Goal: Task Accomplishment & Management: Use online tool/utility

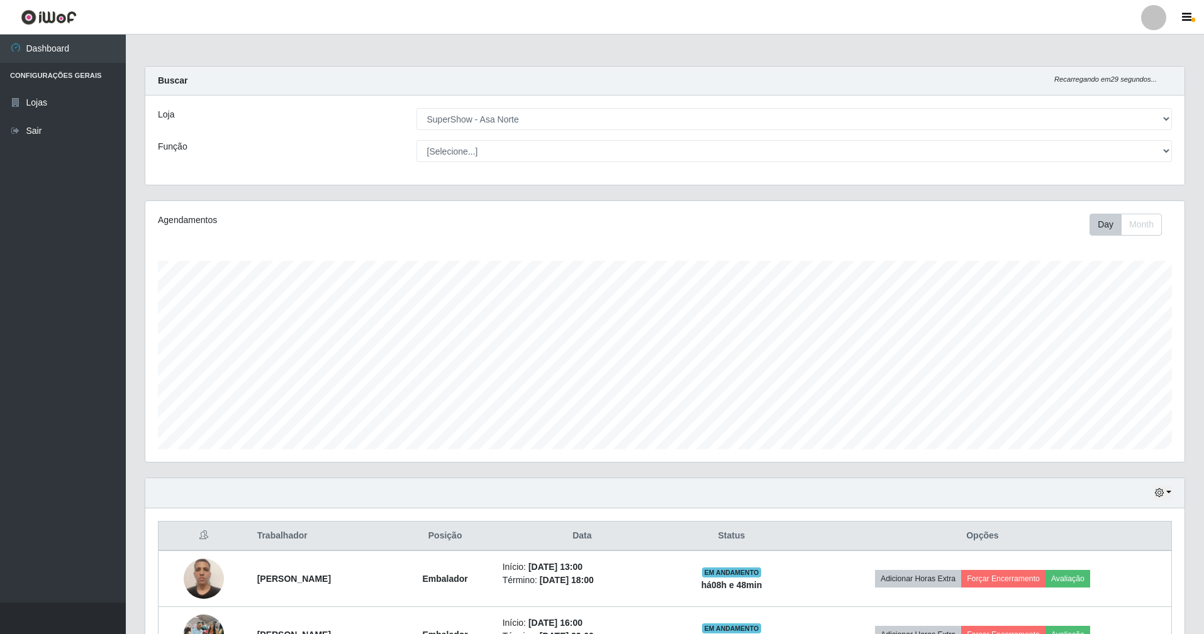
select select "71"
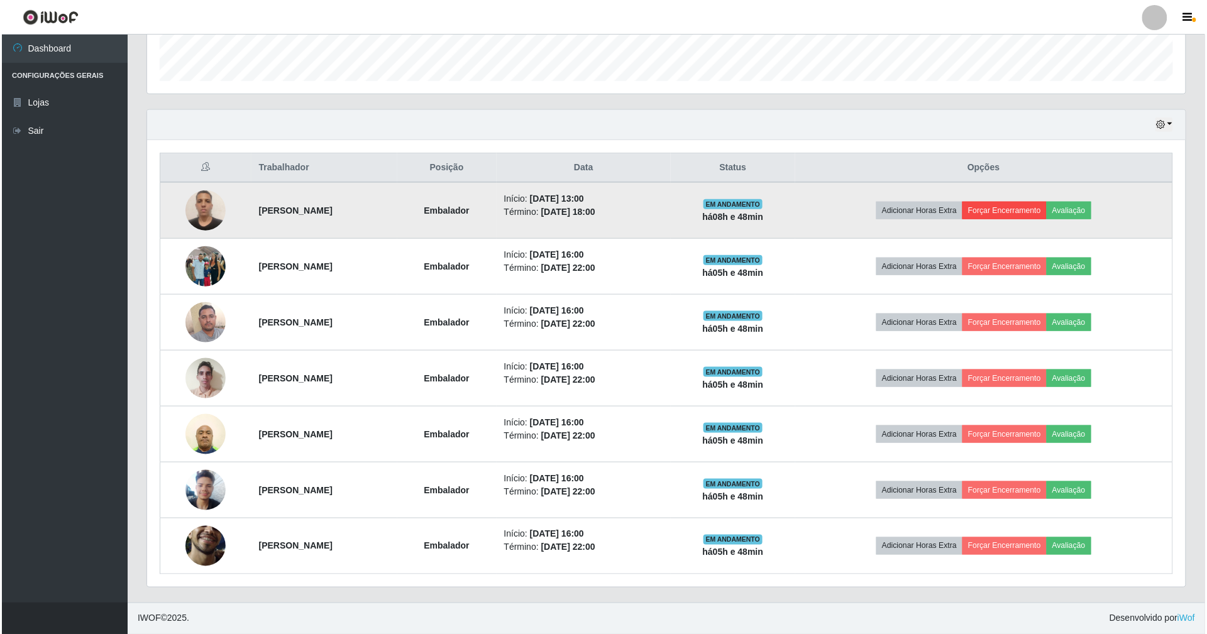
scroll to position [262, 1039]
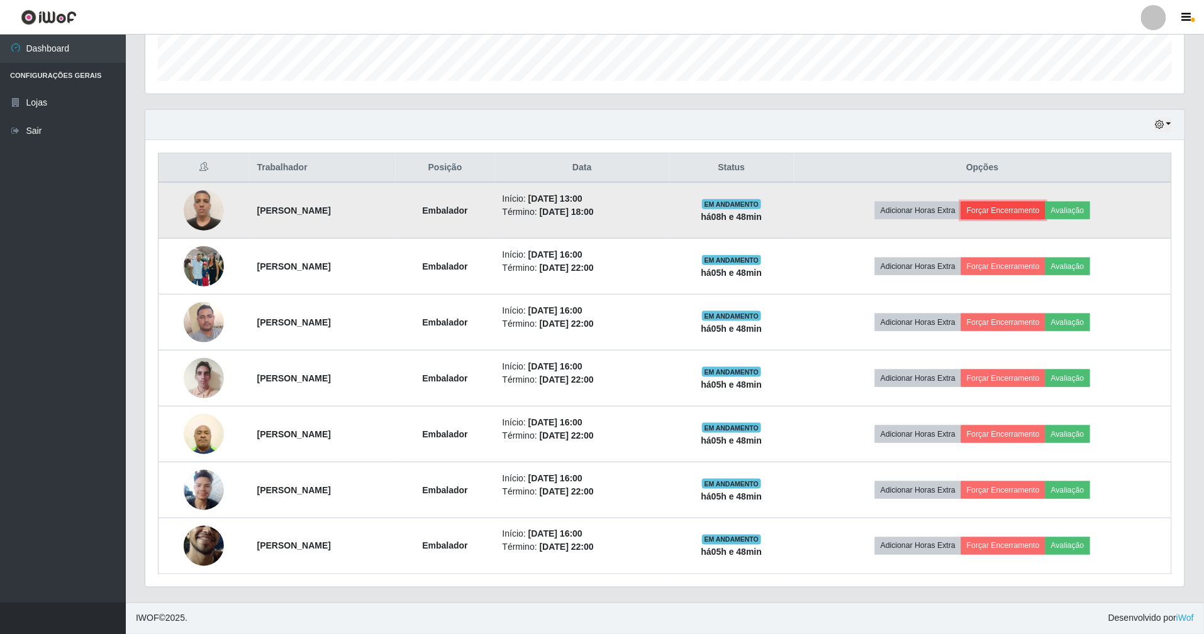
click at [1024, 210] on button "Forçar Encerramento" at bounding box center [1003, 211] width 84 height 18
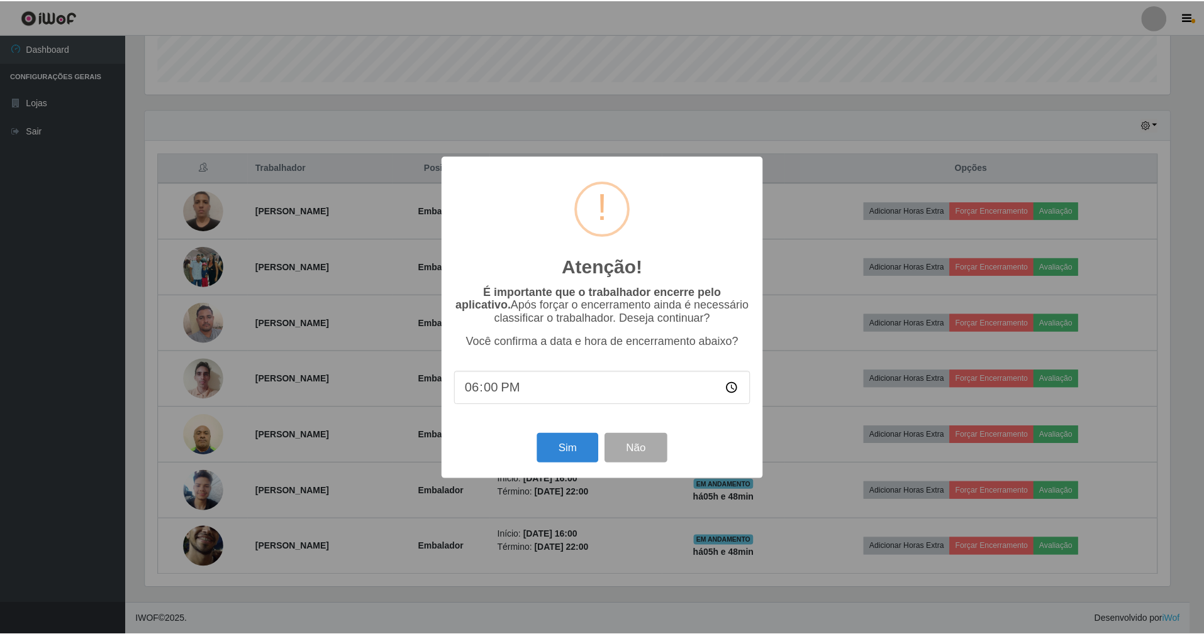
scroll to position [262, 1027]
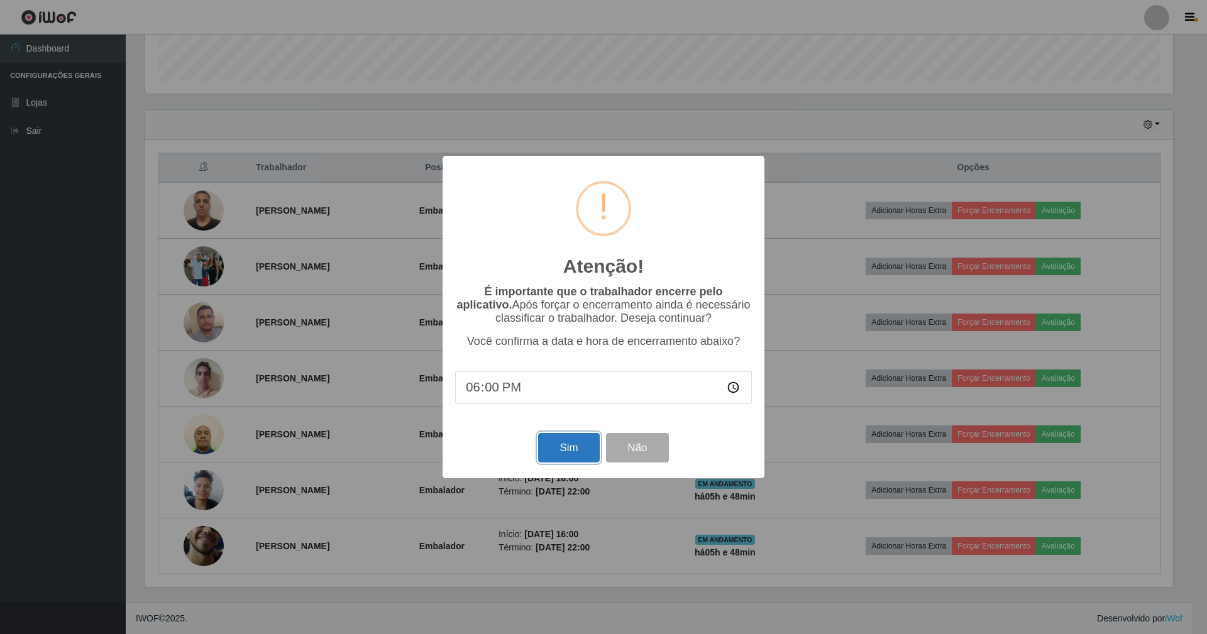
click at [565, 453] on button "Sim" at bounding box center [568, 448] width 61 height 30
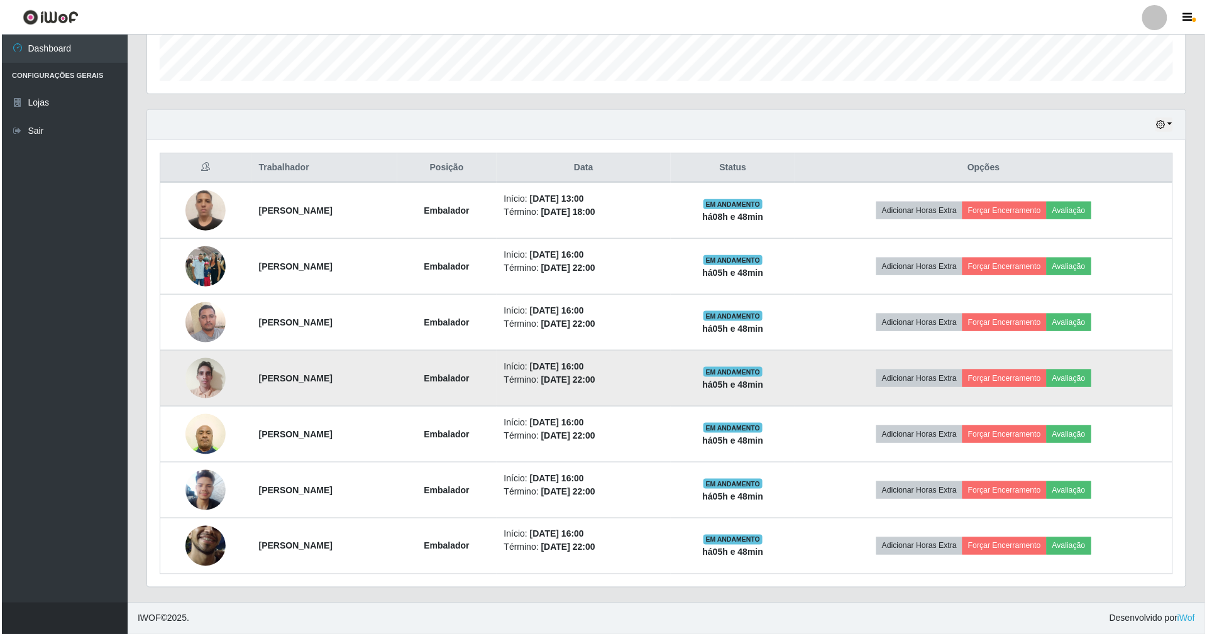
scroll to position [262, 1042]
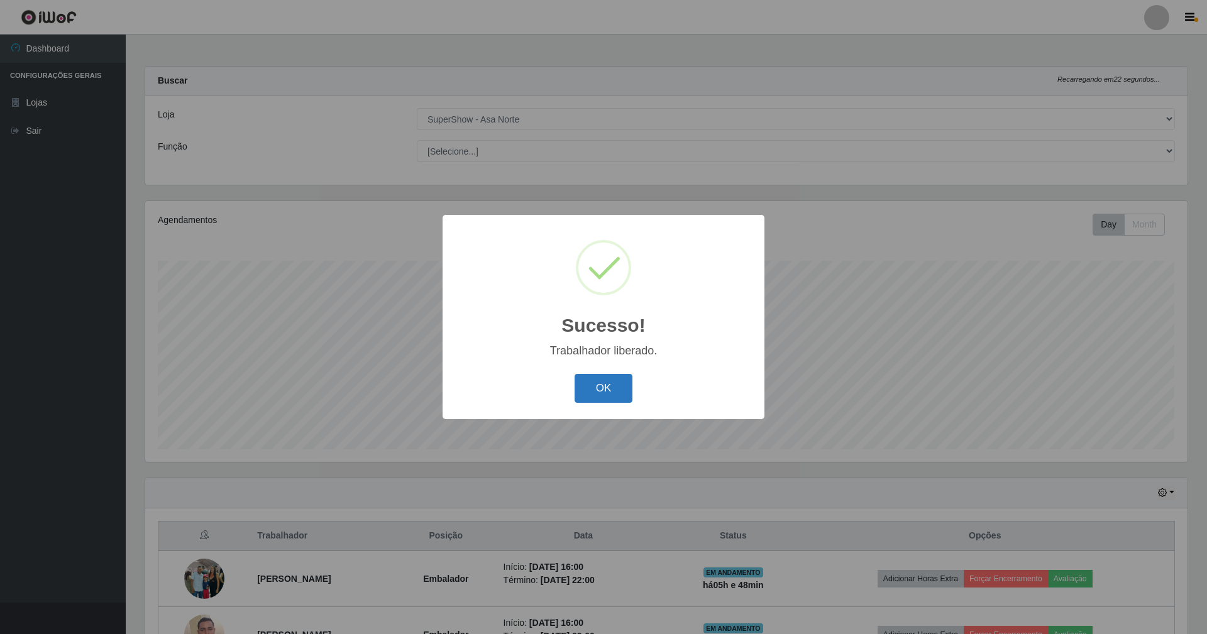
click at [602, 380] on button "OK" at bounding box center [604, 389] width 58 height 30
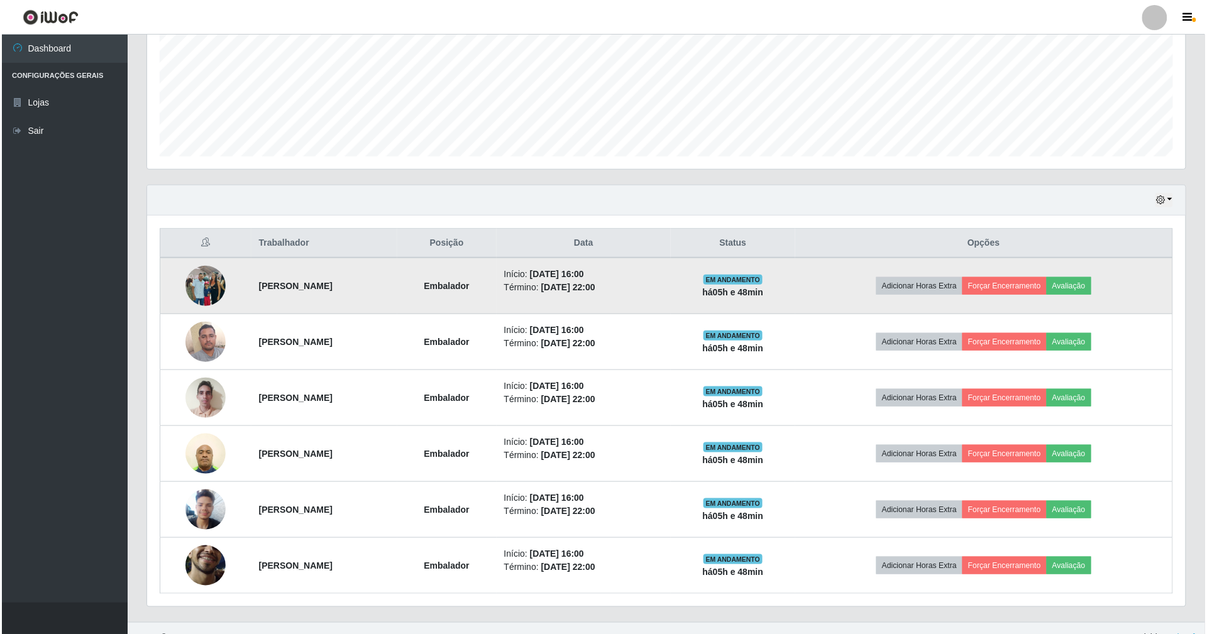
scroll to position [316, 0]
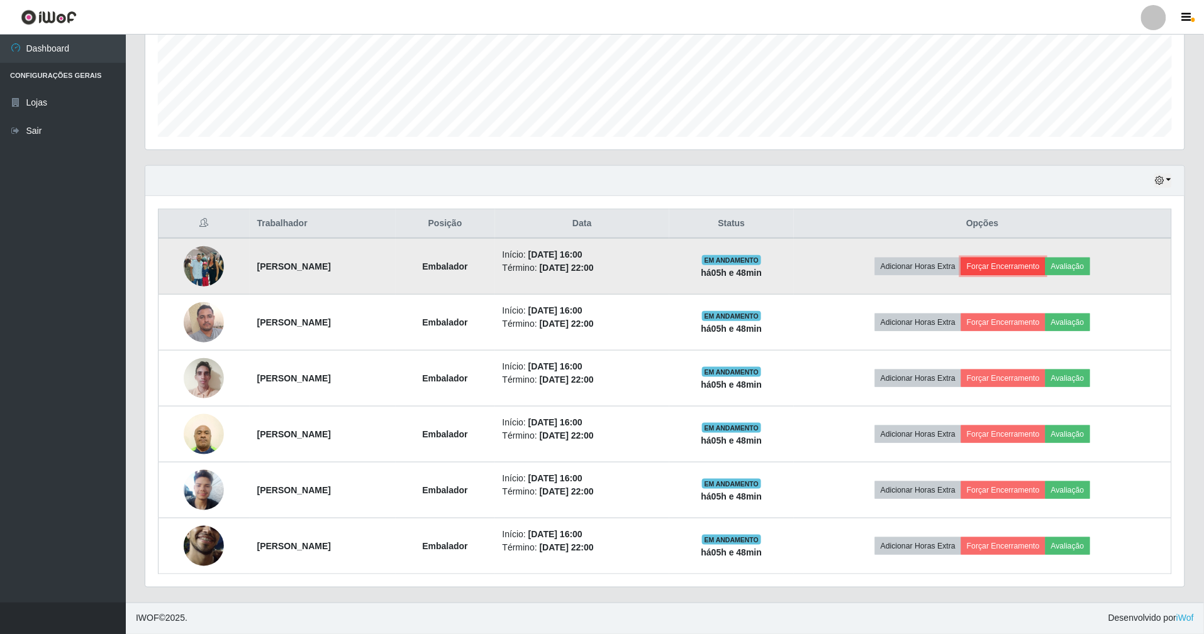
click at [1032, 265] on button "Forçar Encerramento" at bounding box center [1003, 267] width 84 height 18
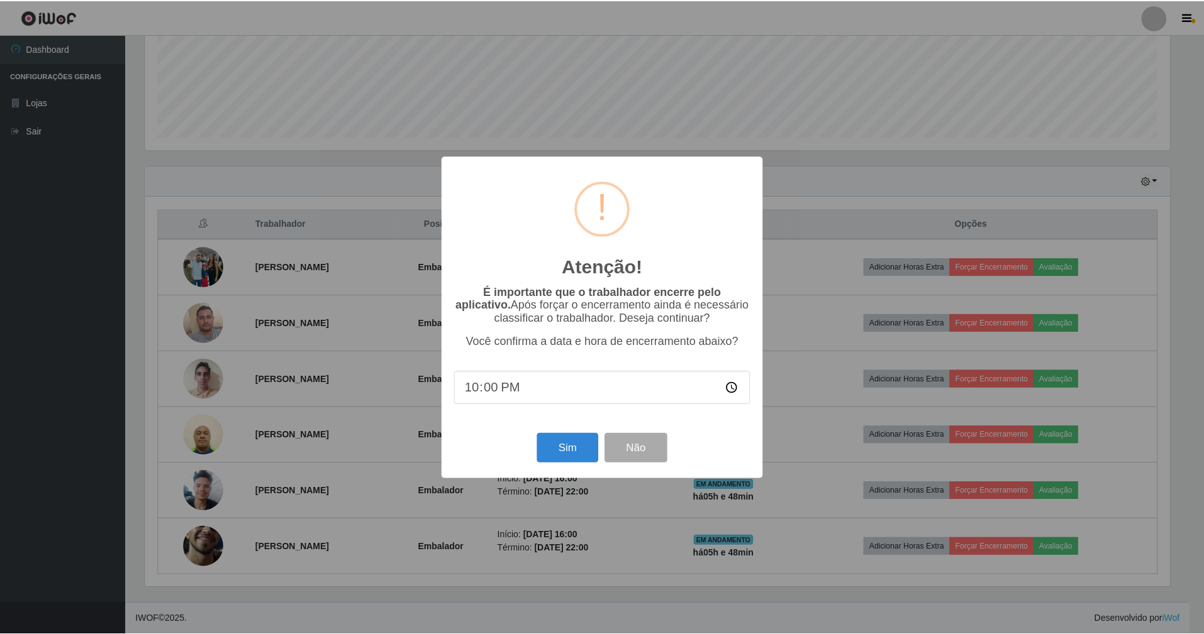
scroll to position [262, 1027]
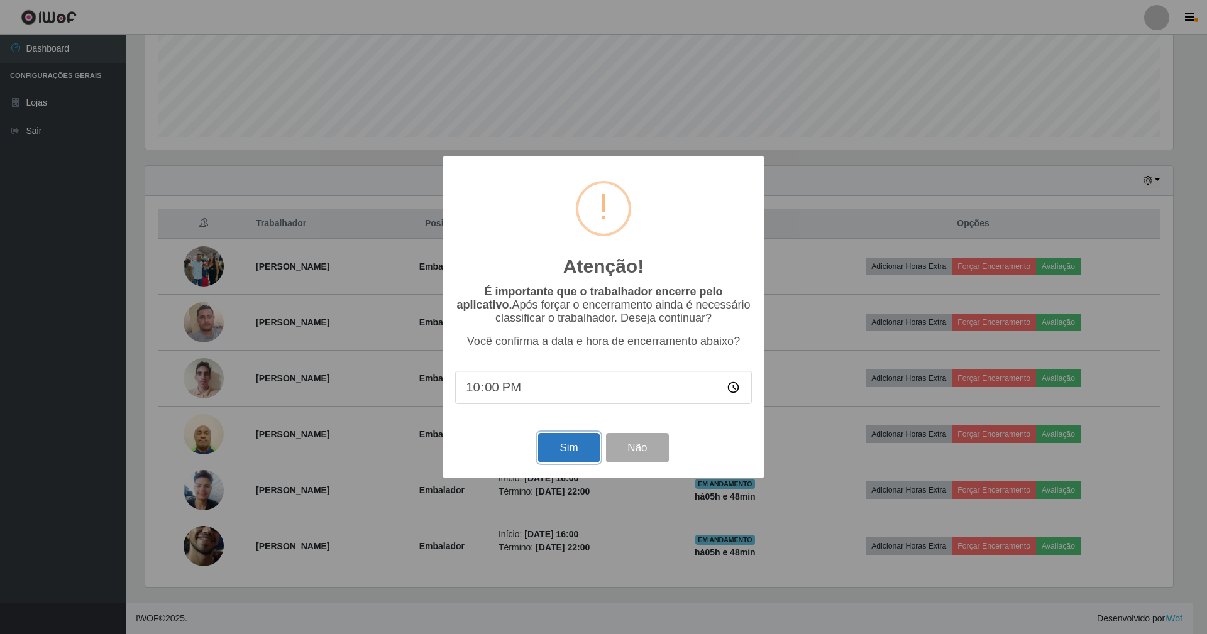
click at [566, 445] on button "Sim" at bounding box center [568, 448] width 61 height 30
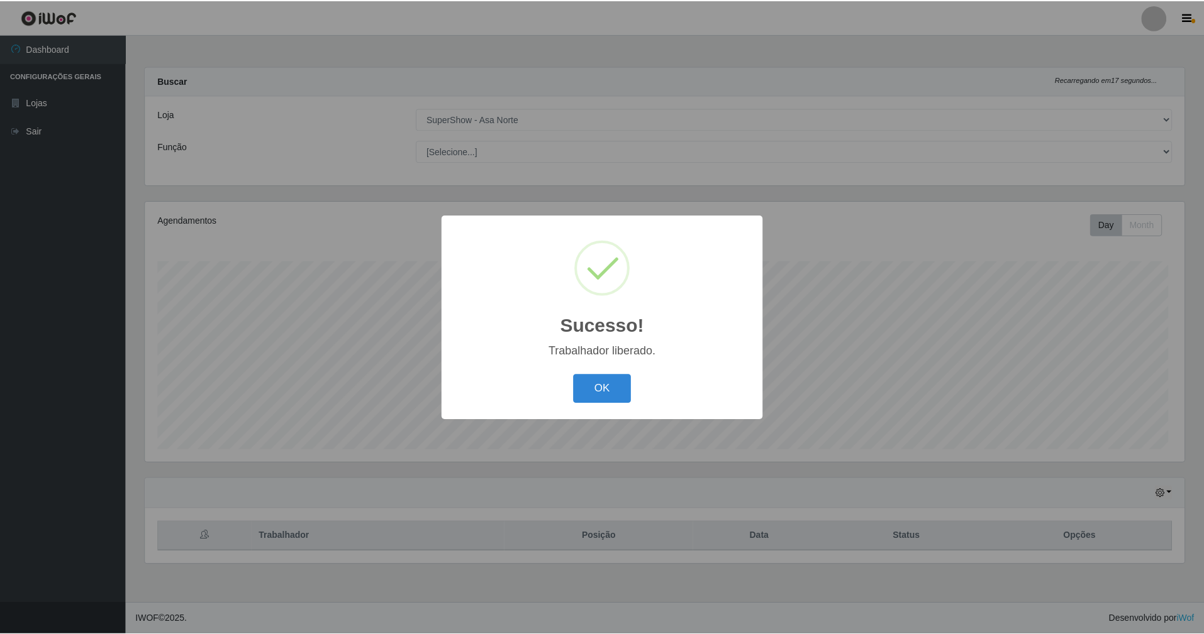
scroll to position [262, 1042]
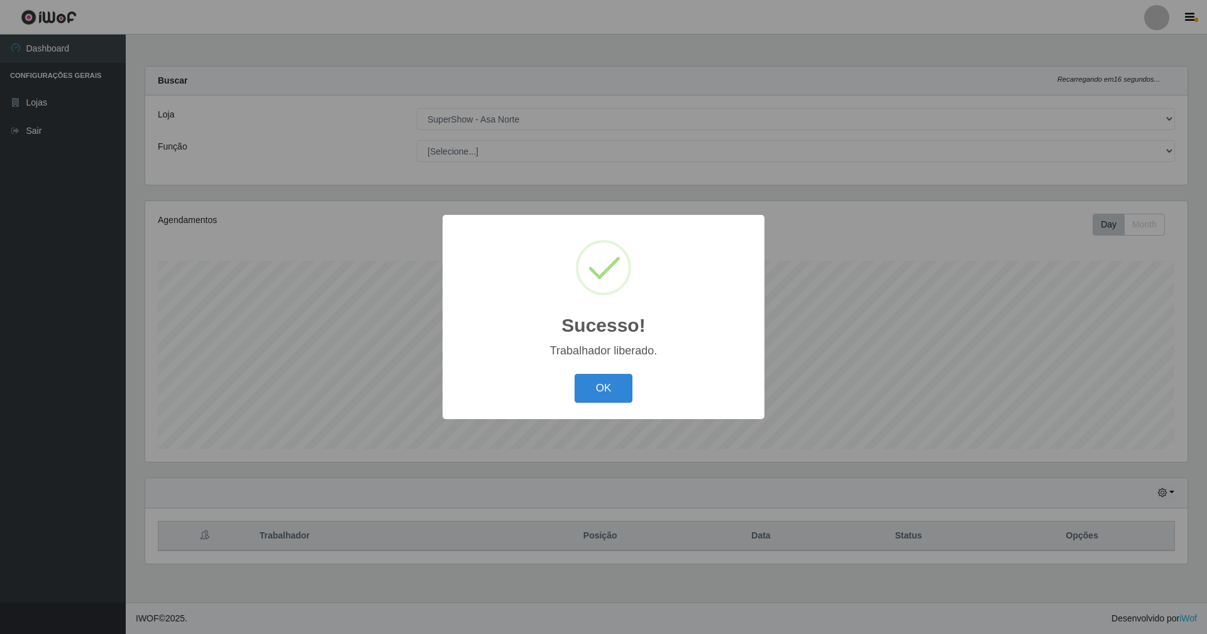
click at [571, 395] on div "OK Cancel" at bounding box center [603, 388] width 297 height 36
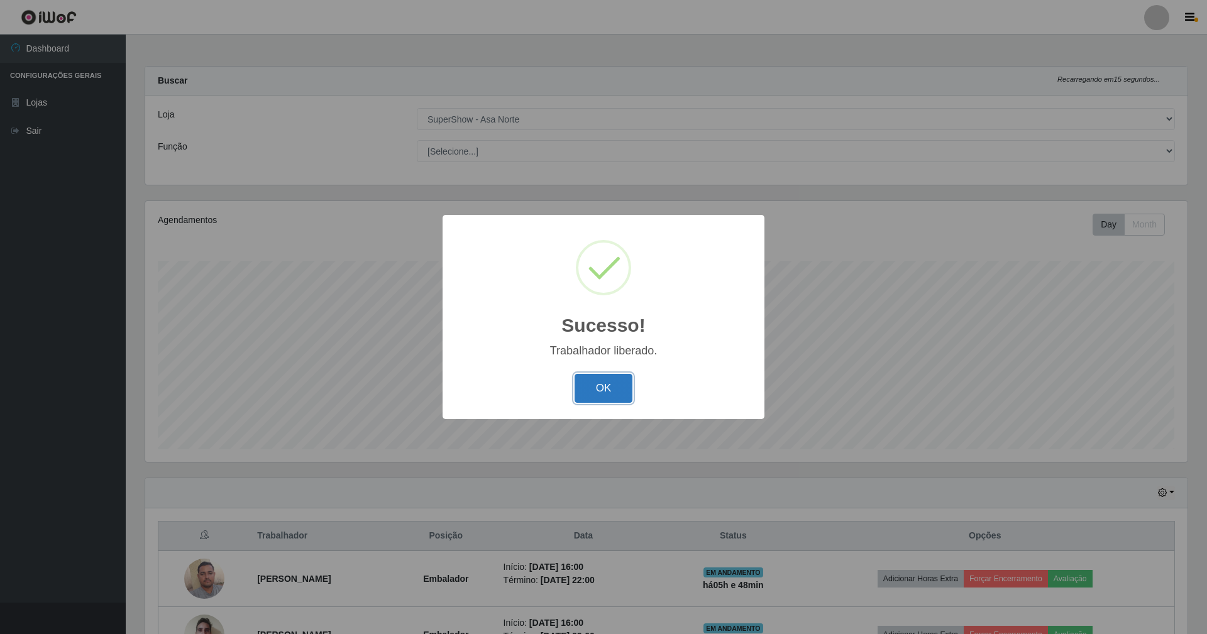
click at [602, 390] on button "OK" at bounding box center [604, 389] width 58 height 30
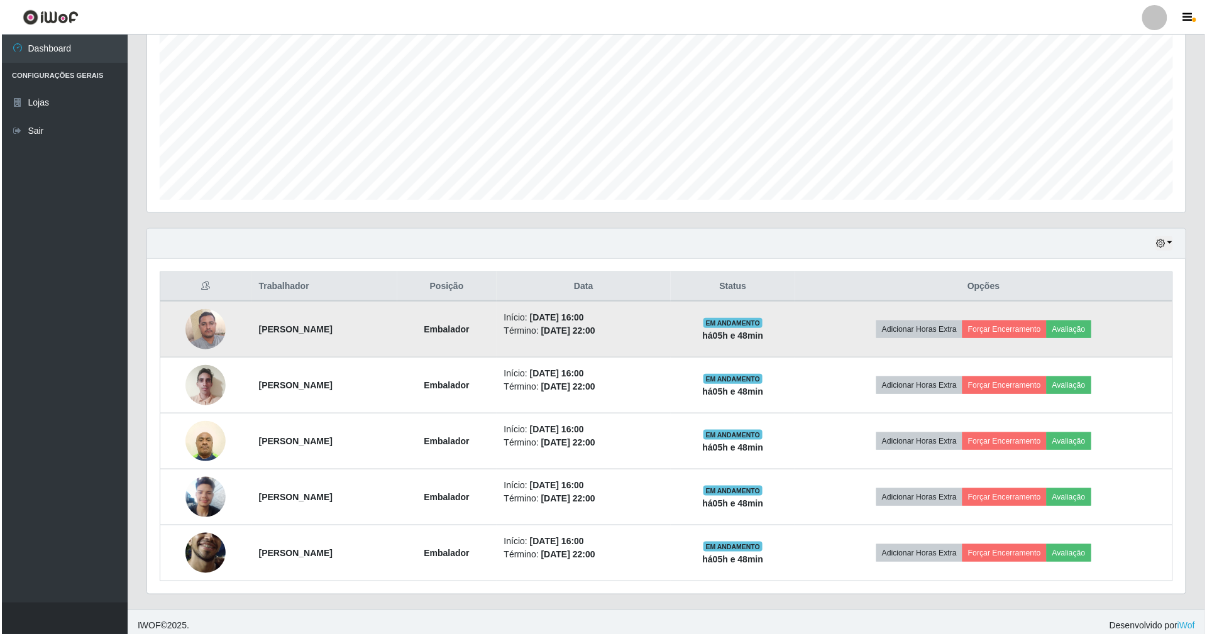
scroll to position [252, 0]
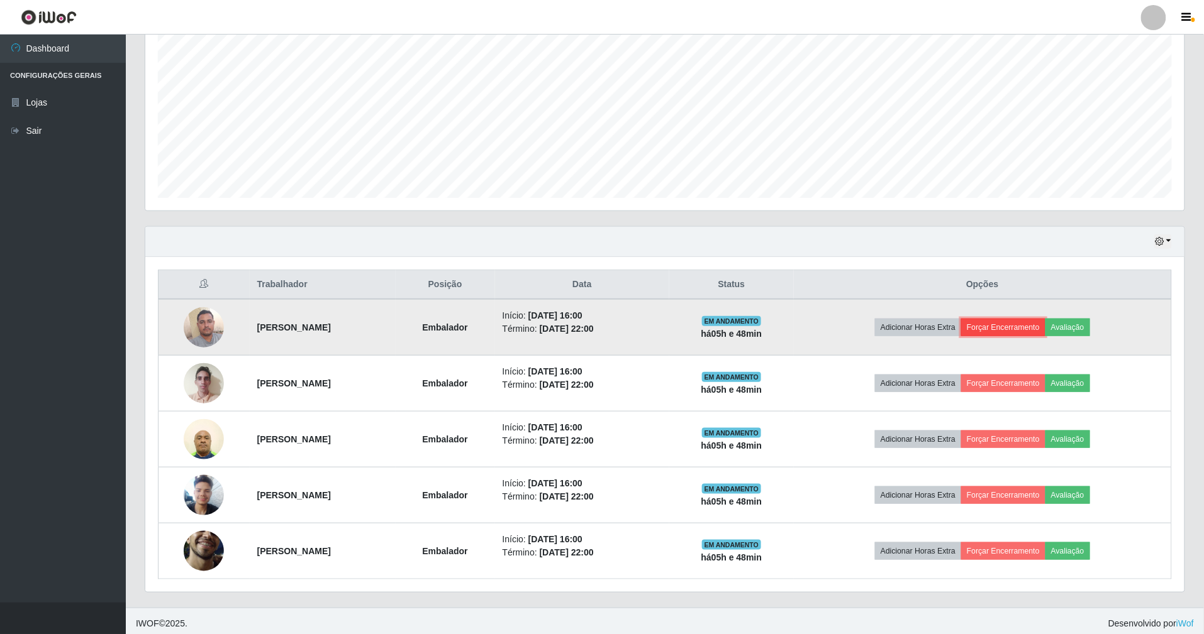
click at [1007, 325] on button "Forçar Encerramento" at bounding box center [1003, 328] width 84 height 18
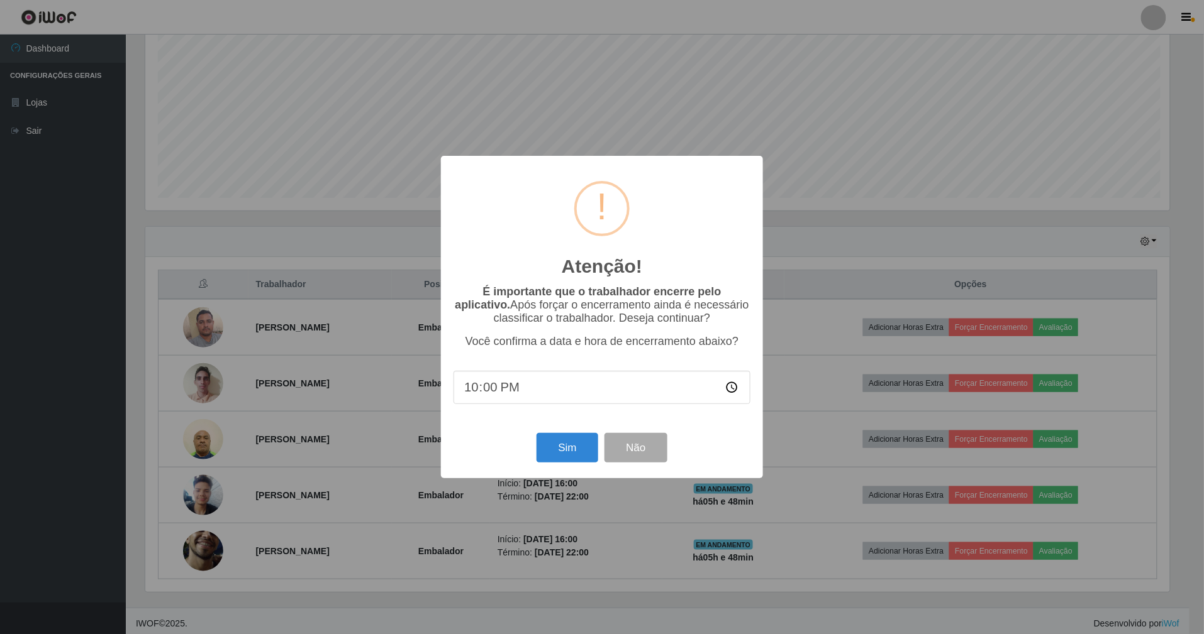
scroll to position [262, 1027]
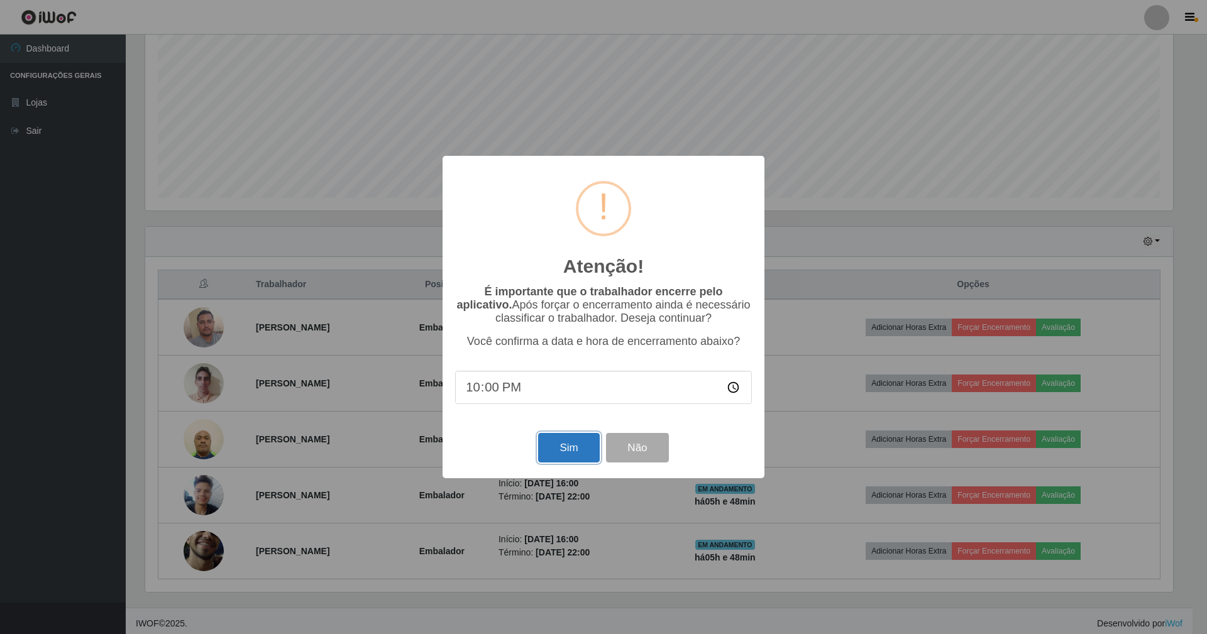
click at [584, 451] on button "Sim" at bounding box center [568, 448] width 61 height 30
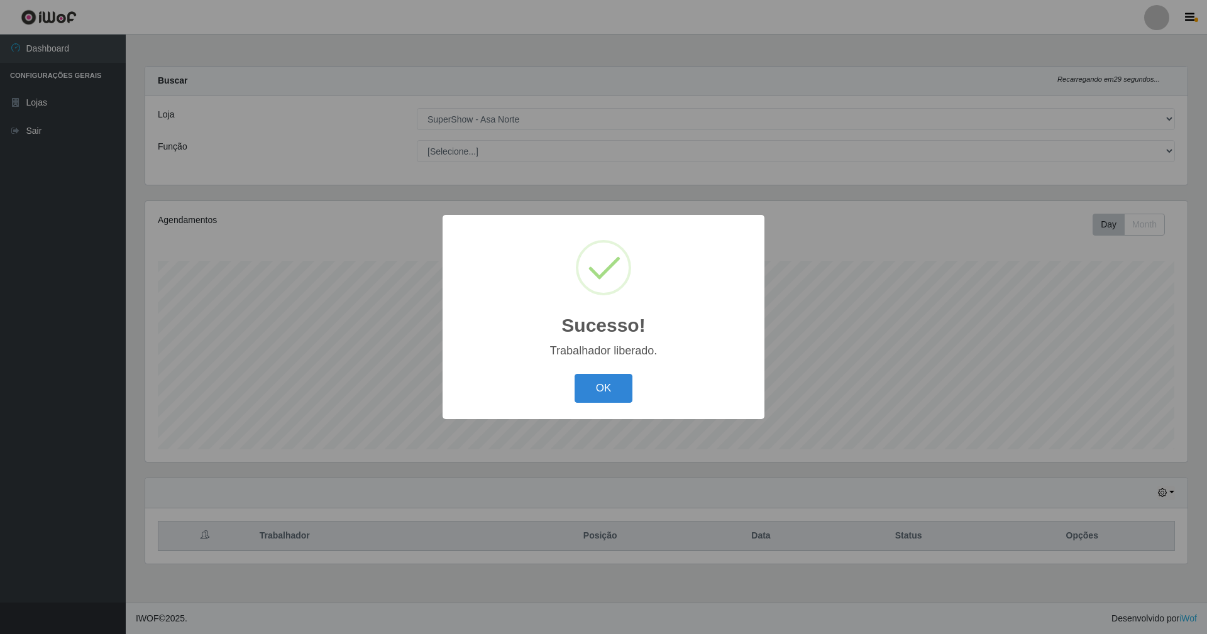
scroll to position [0, 0]
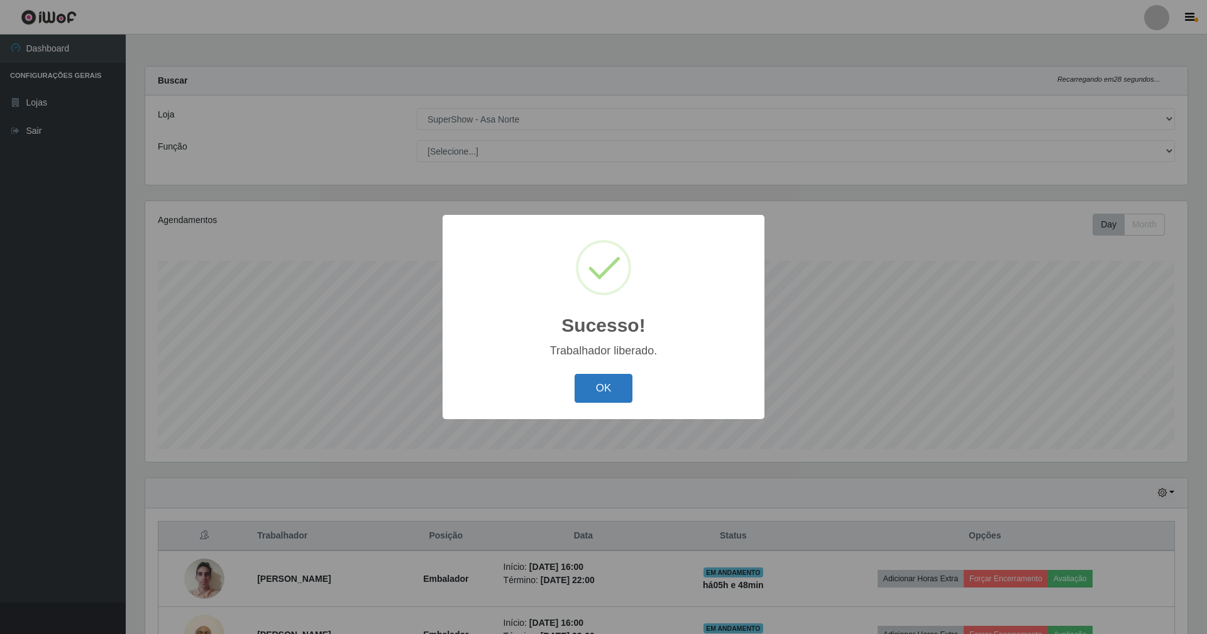
click at [616, 394] on button "OK" at bounding box center [604, 389] width 58 height 30
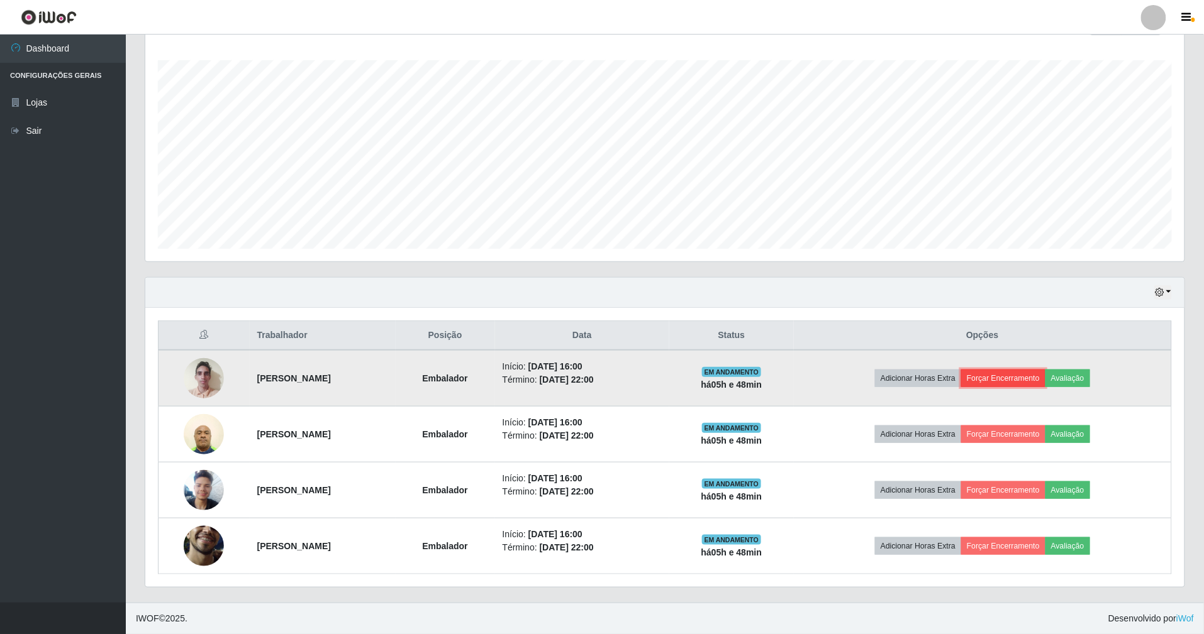
click at [1045, 377] on button "Forçar Encerramento" at bounding box center [1003, 379] width 84 height 18
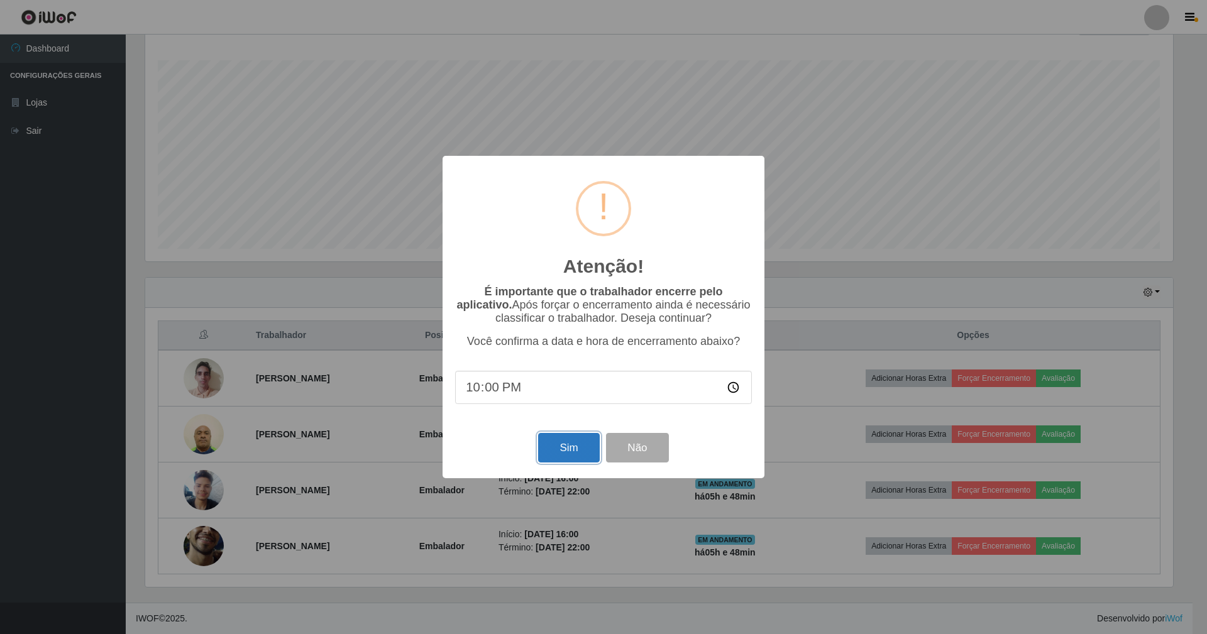
click at [551, 457] on button "Sim" at bounding box center [568, 448] width 61 height 30
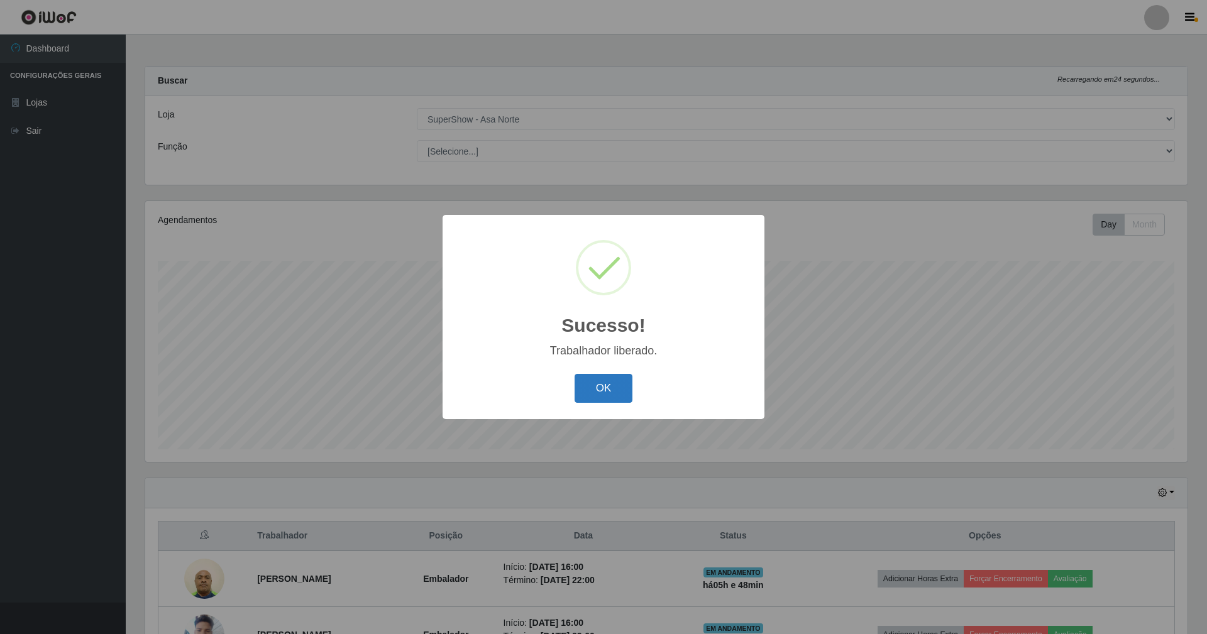
click at [607, 384] on button "OK" at bounding box center [604, 389] width 58 height 30
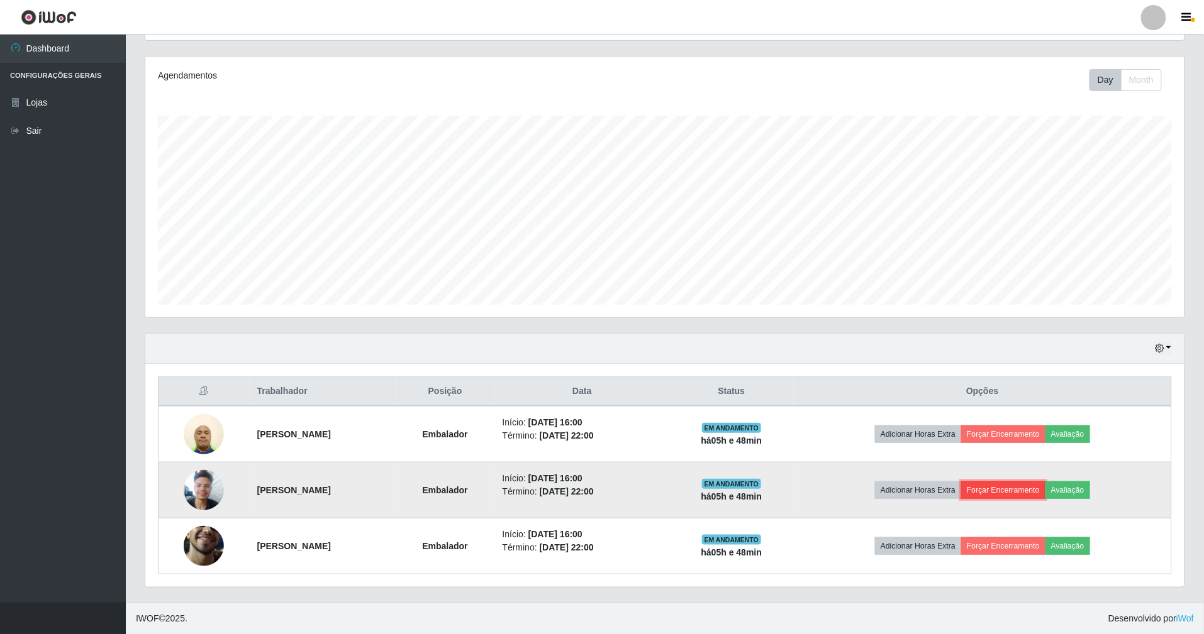
click at [1029, 489] on button "Forçar Encerramento" at bounding box center [1003, 491] width 84 height 18
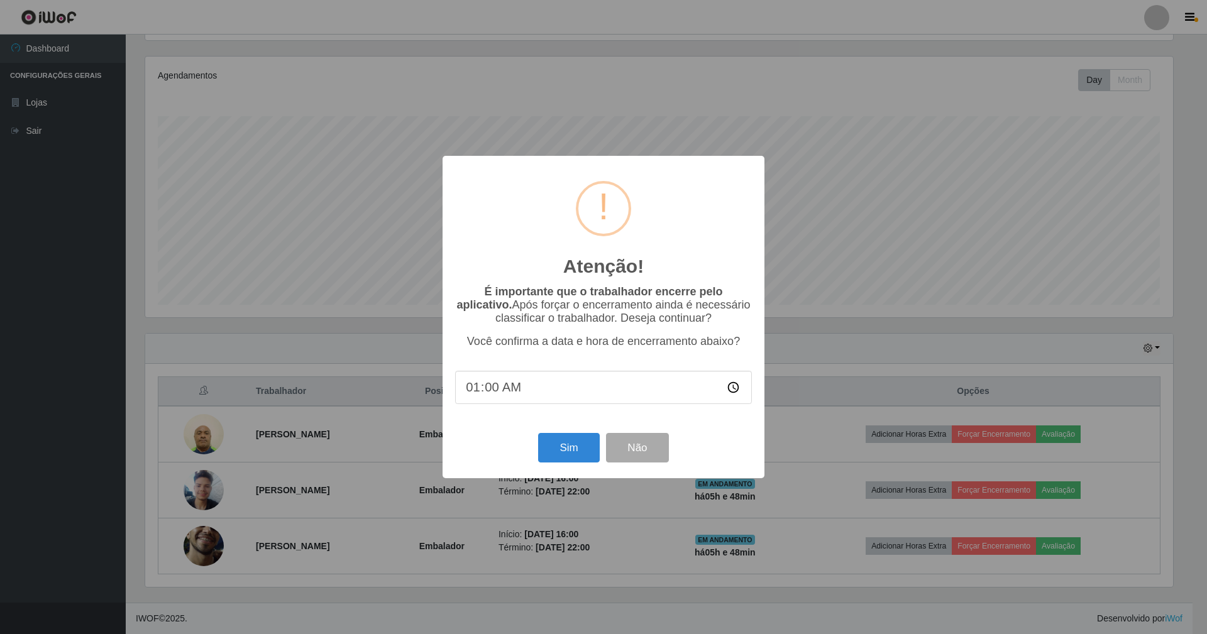
type input "18:00"
click at [585, 456] on button "Sim" at bounding box center [568, 448] width 61 height 30
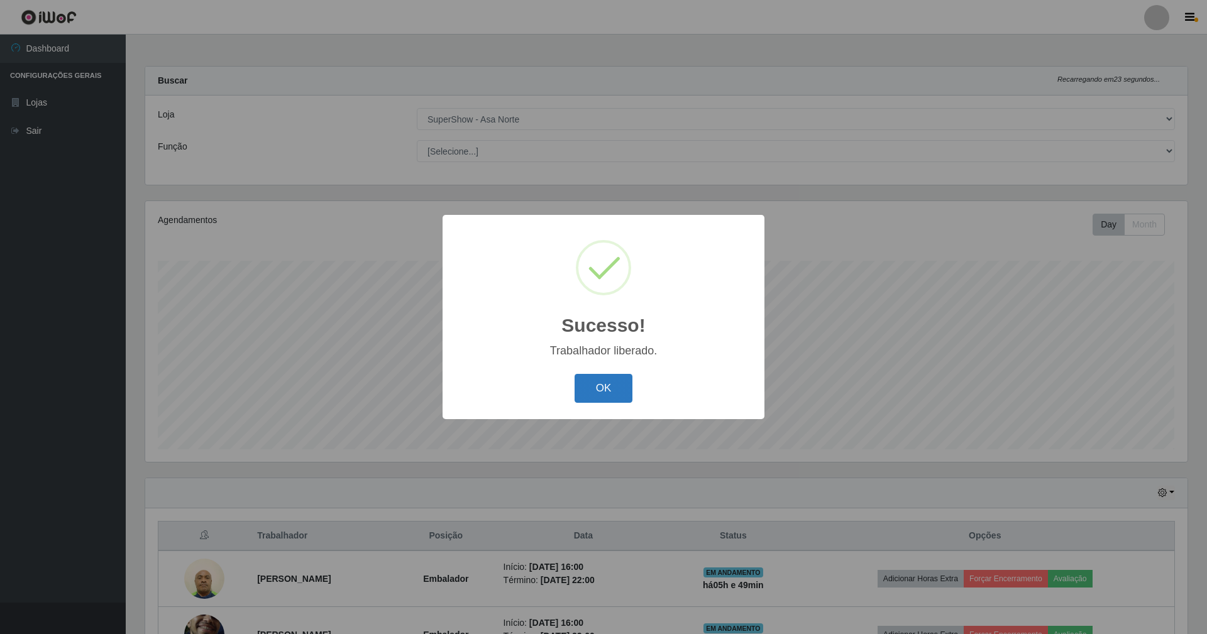
drag, startPoint x: 602, startPoint y: 384, endPoint x: 602, endPoint y: 363, distance: 20.1
click at [602, 378] on button "OK" at bounding box center [604, 389] width 58 height 30
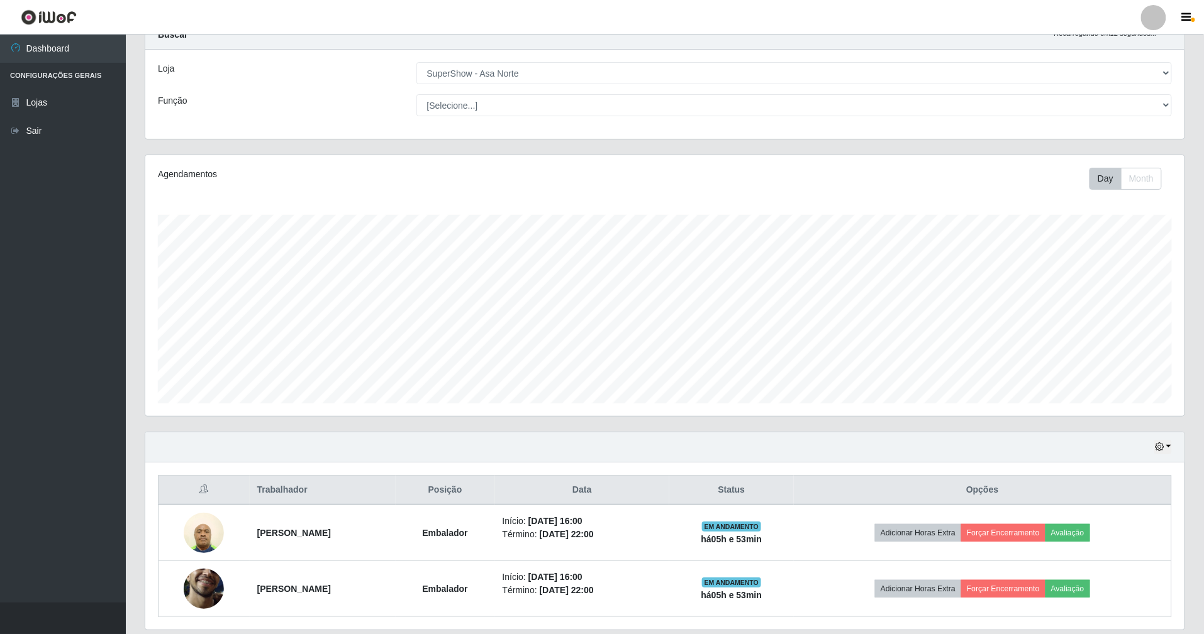
scroll to position [91, 0]
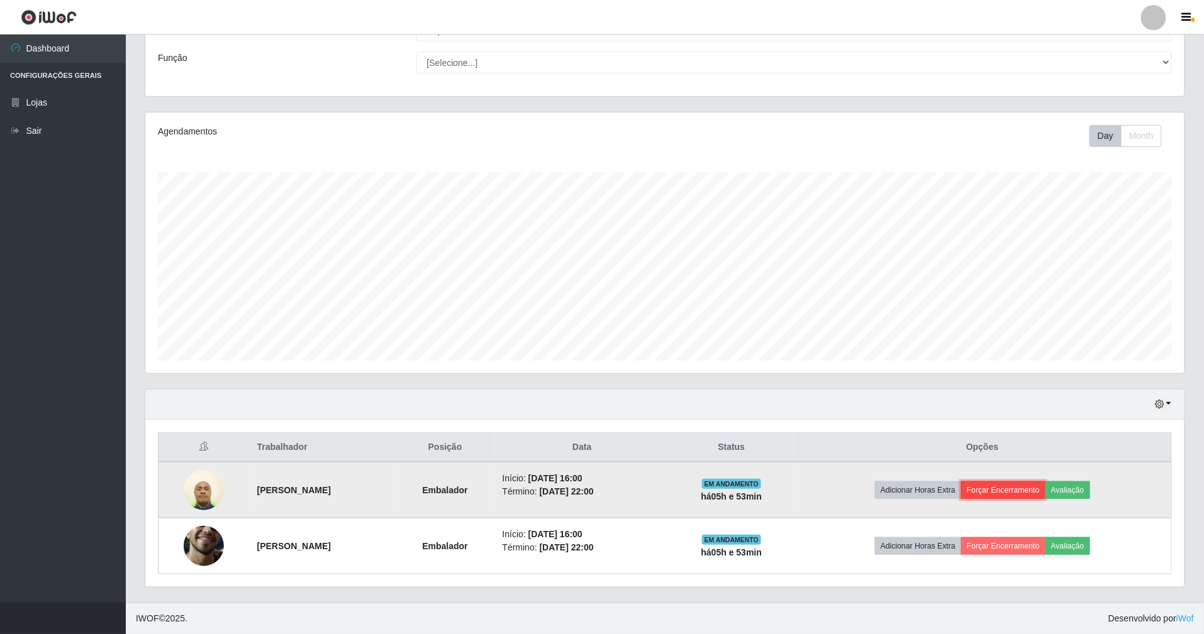
click at [1012, 488] on button "Forçar Encerramento" at bounding box center [1003, 491] width 84 height 18
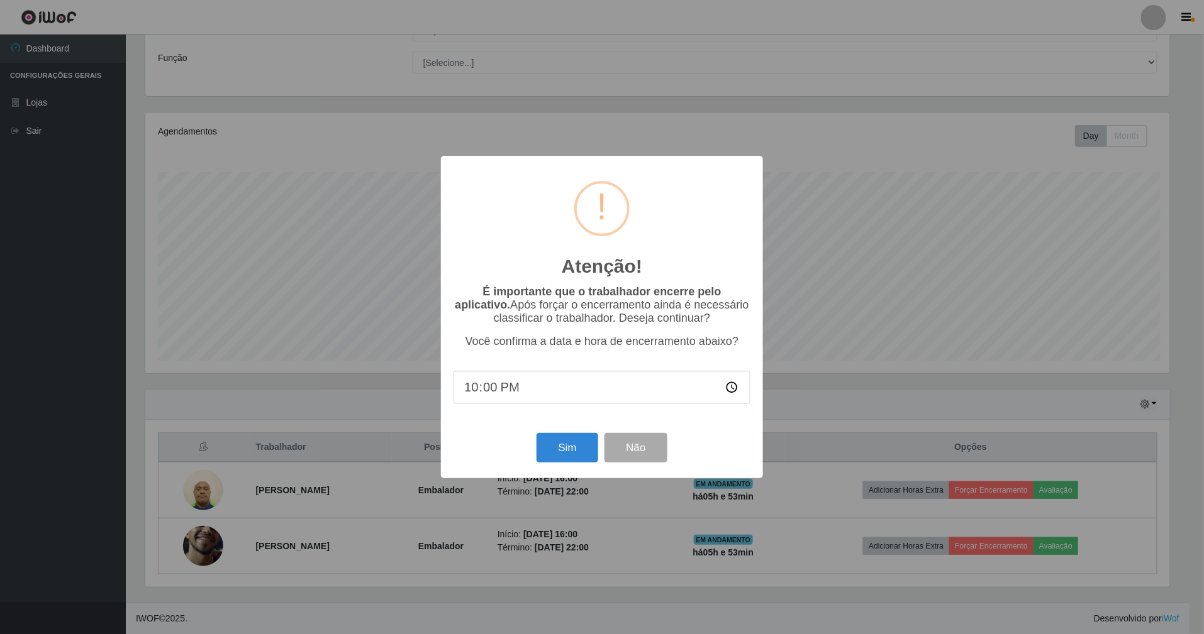
scroll to position [262, 1027]
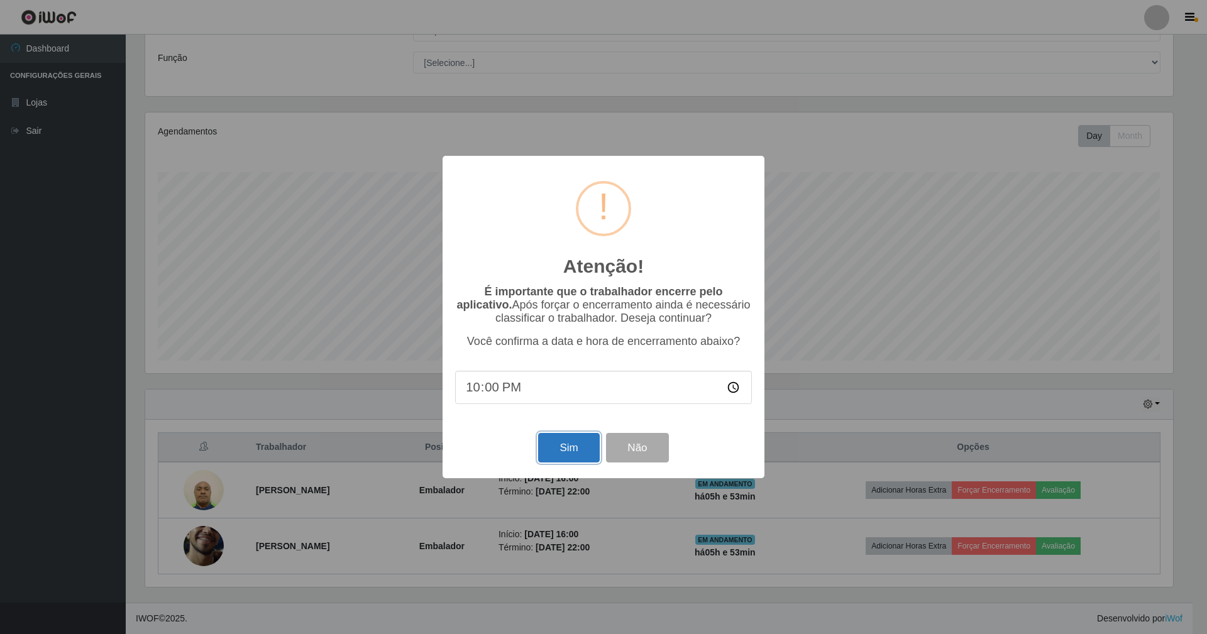
click at [541, 449] on button "Sim" at bounding box center [568, 448] width 61 height 30
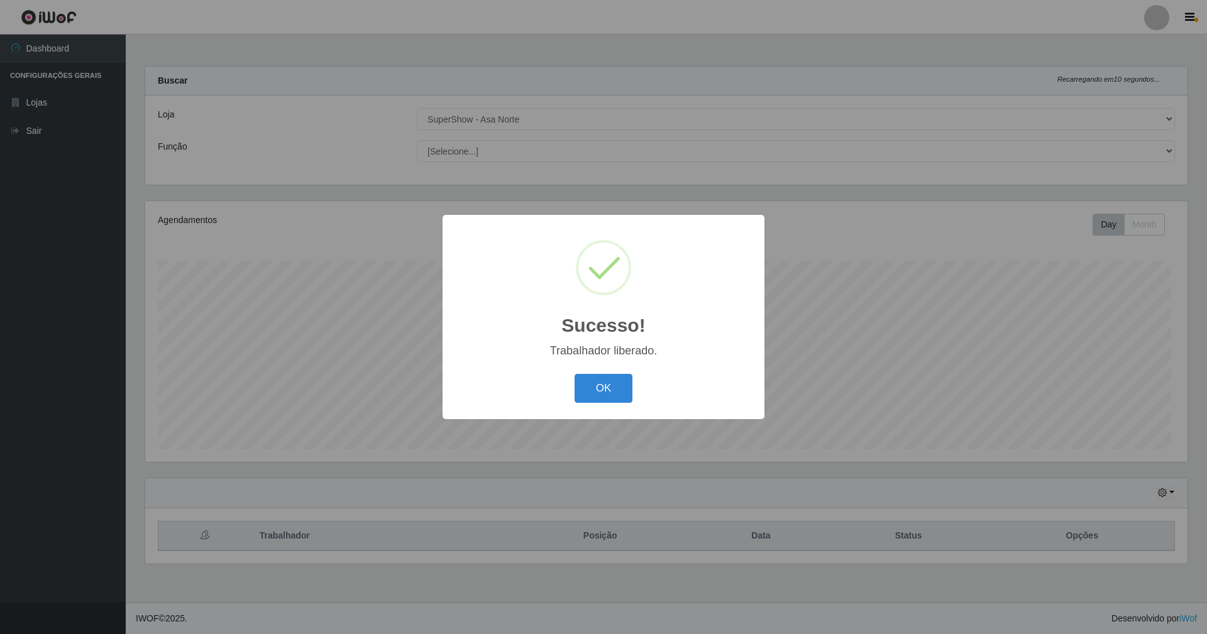
scroll to position [262, 1042]
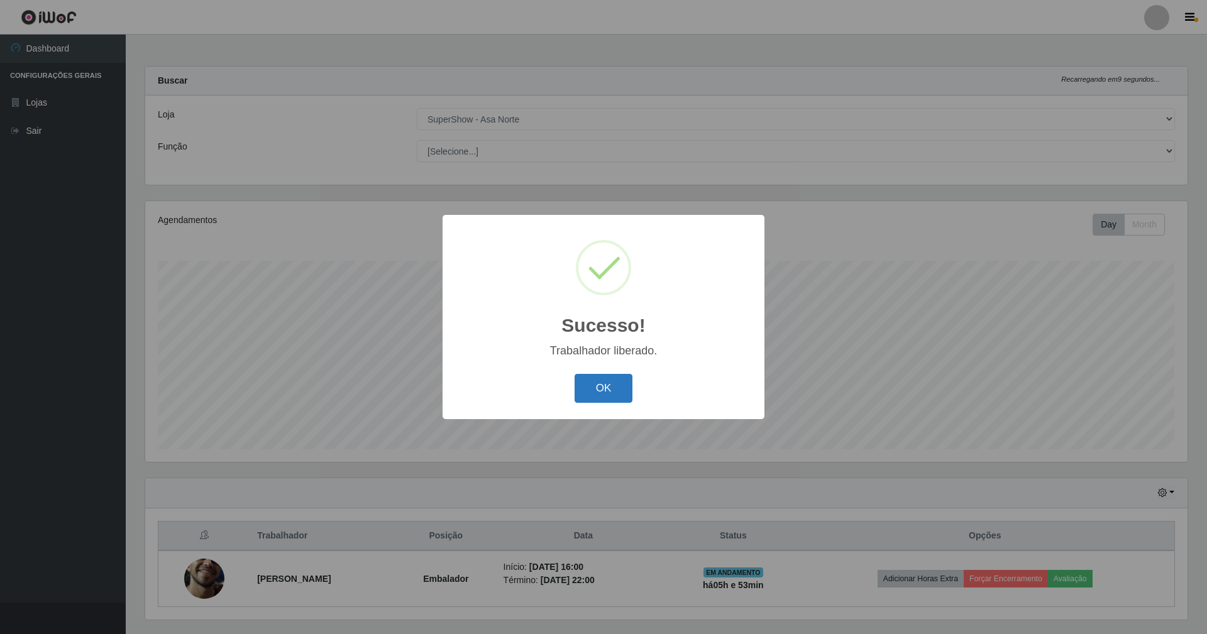
click at [602, 384] on button "OK" at bounding box center [604, 389] width 58 height 30
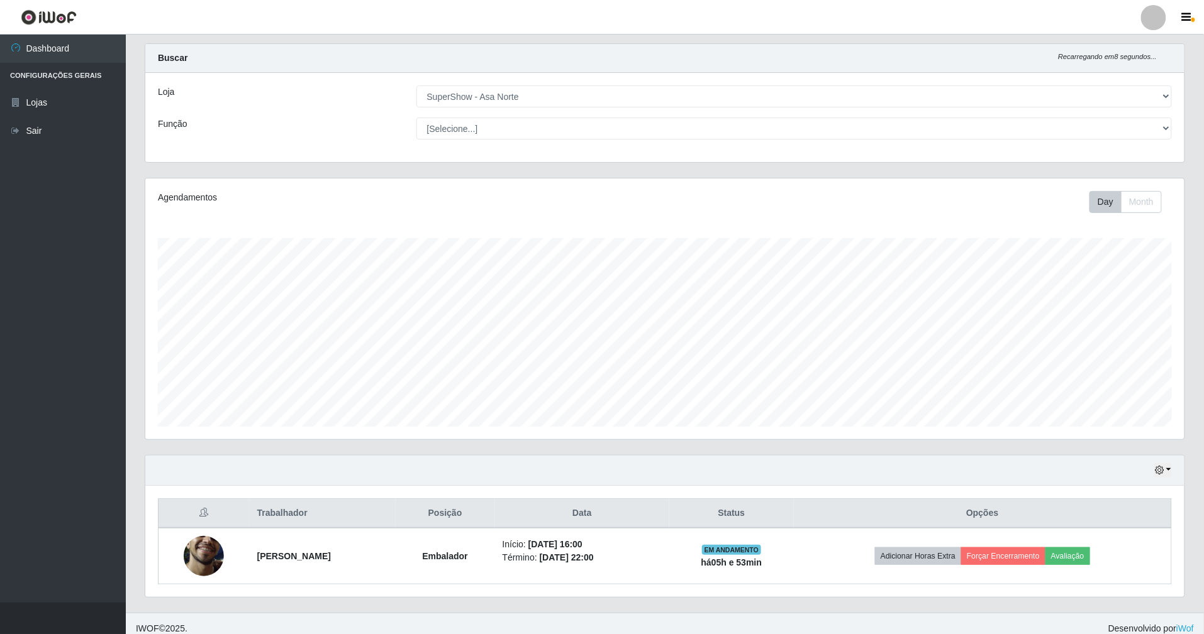
scroll to position [35, 0]
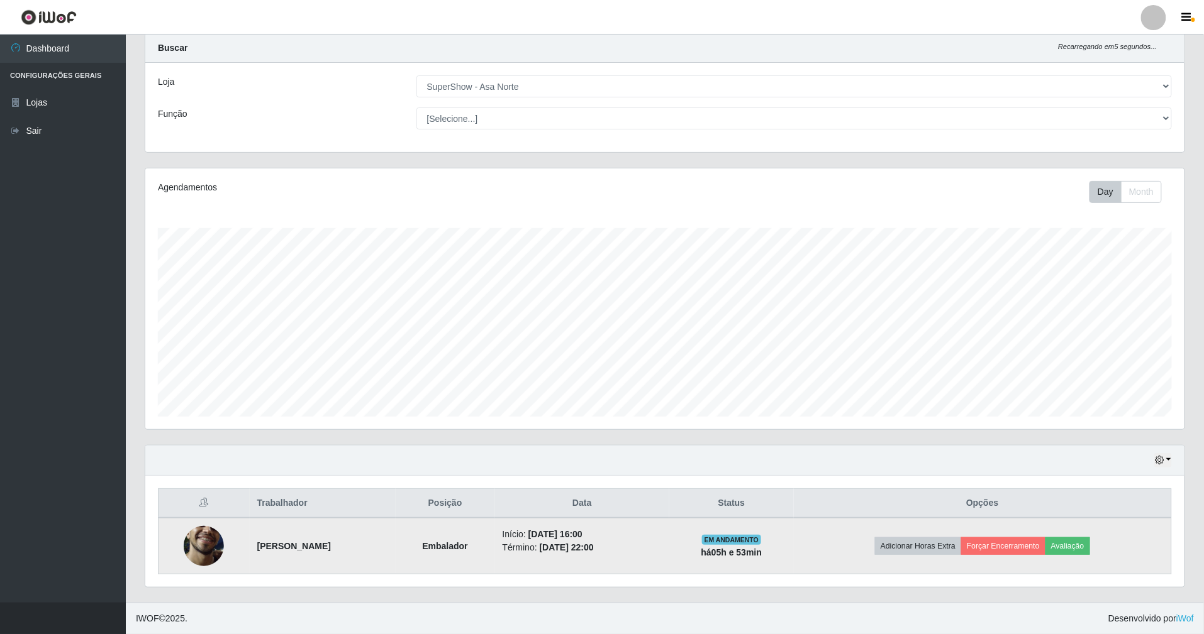
click at [206, 542] on img at bounding box center [204, 546] width 40 height 89
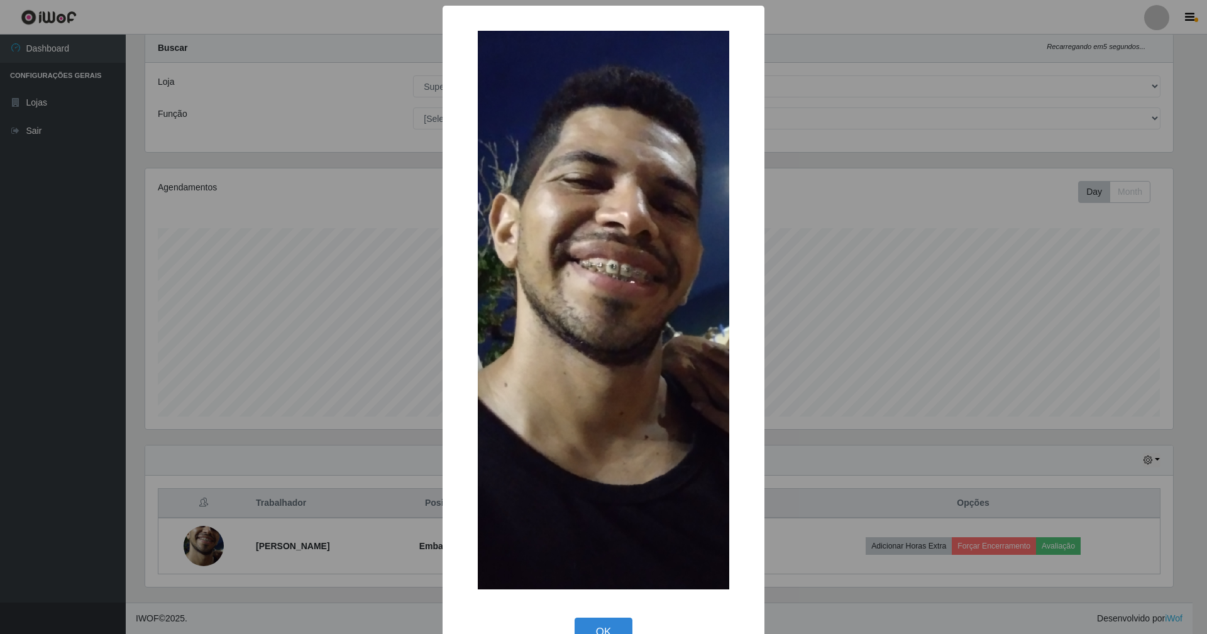
click at [977, 323] on div "× OK Cancel" at bounding box center [603, 317] width 1207 height 634
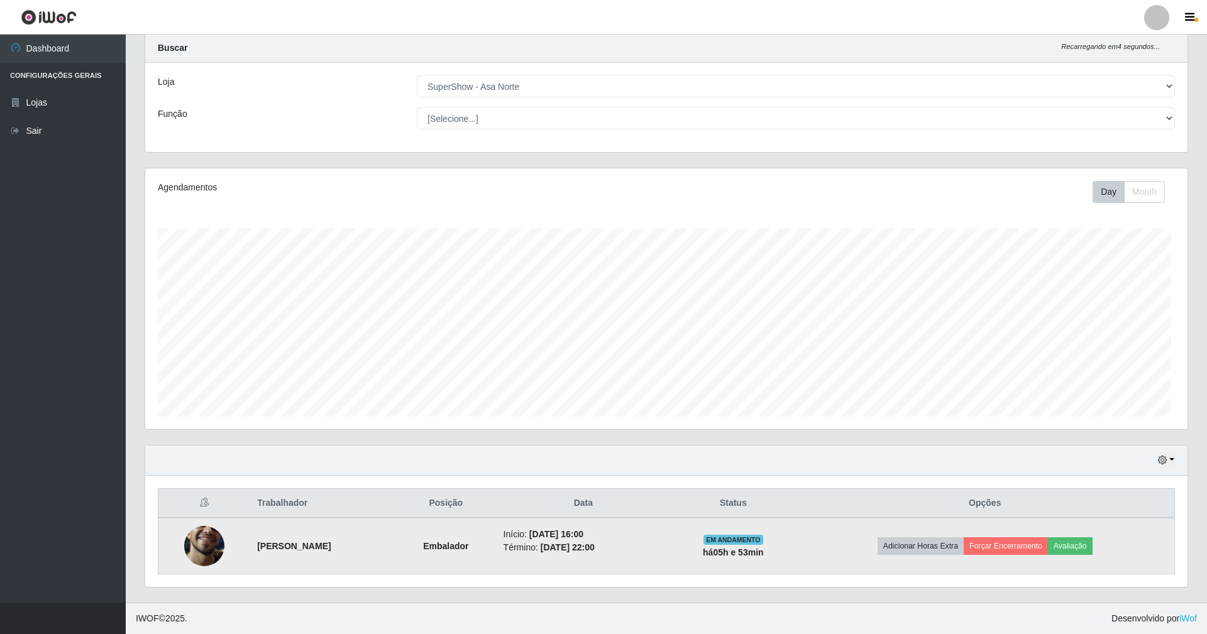
scroll to position [262, 1039]
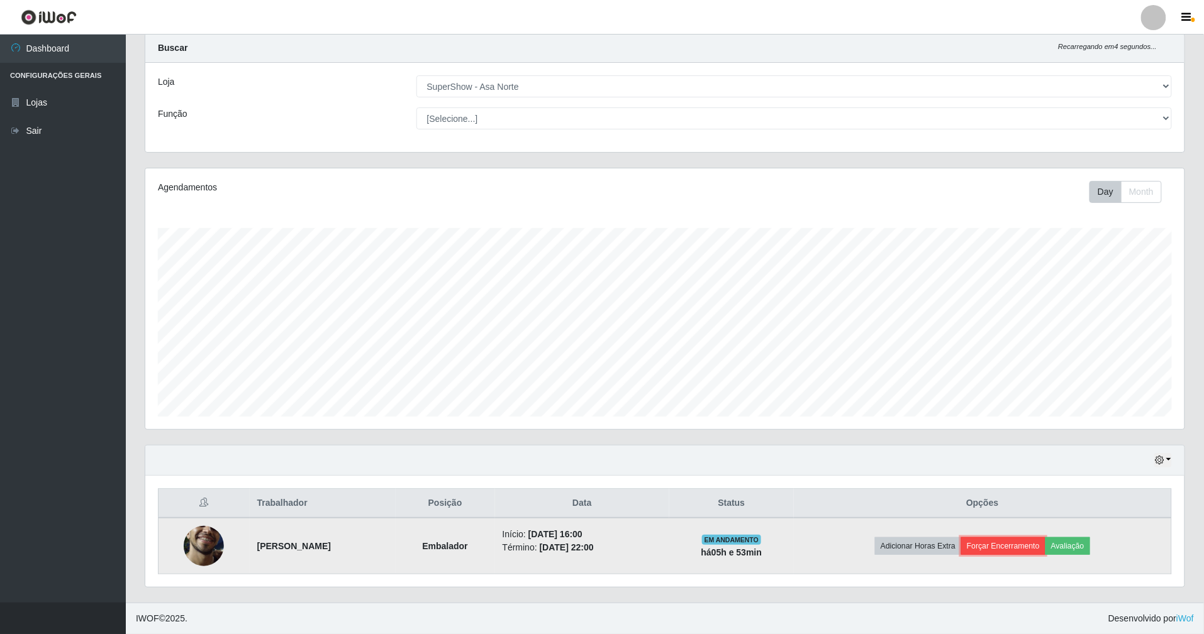
click at [1017, 538] on button "Forçar Encerramento" at bounding box center [1003, 547] width 84 height 18
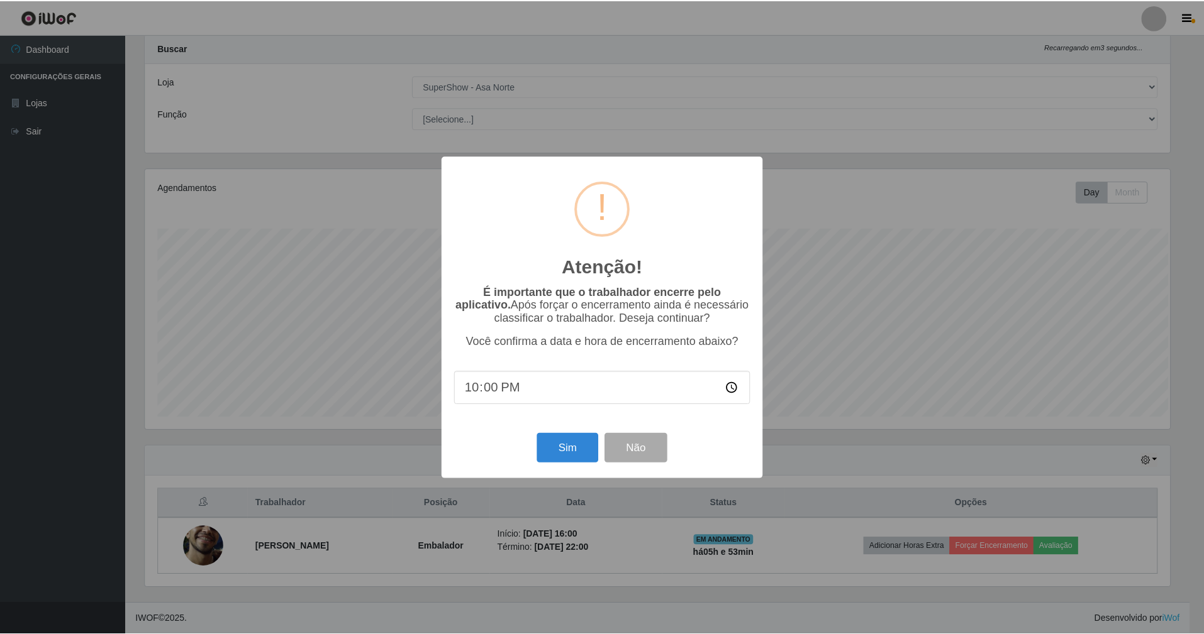
scroll to position [262, 1027]
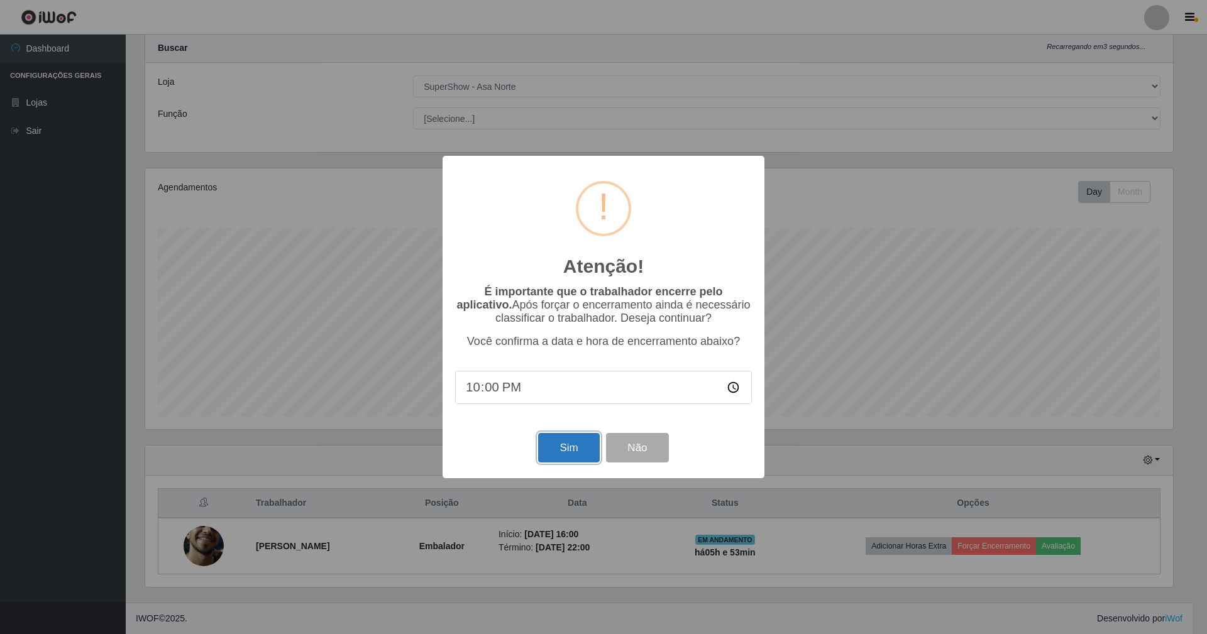
click at [577, 446] on button "Sim" at bounding box center [568, 448] width 61 height 30
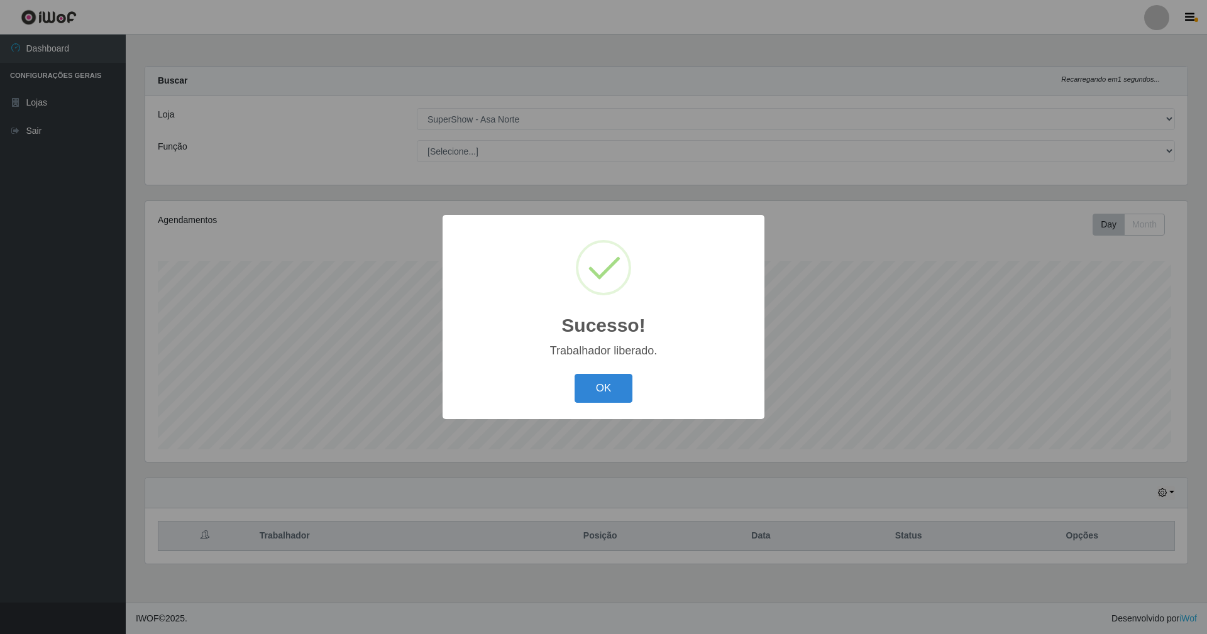
scroll to position [262, 1042]
drag, startPoint x: 609, startPoint y: 404, endPoint x: 536, endPoint y: 224, distance: 193.8
click at [594, 387] on button "OK" at bounding box center [604, 389] width 58 height 30
